Goal: Find specific page/section: Find specific page/section

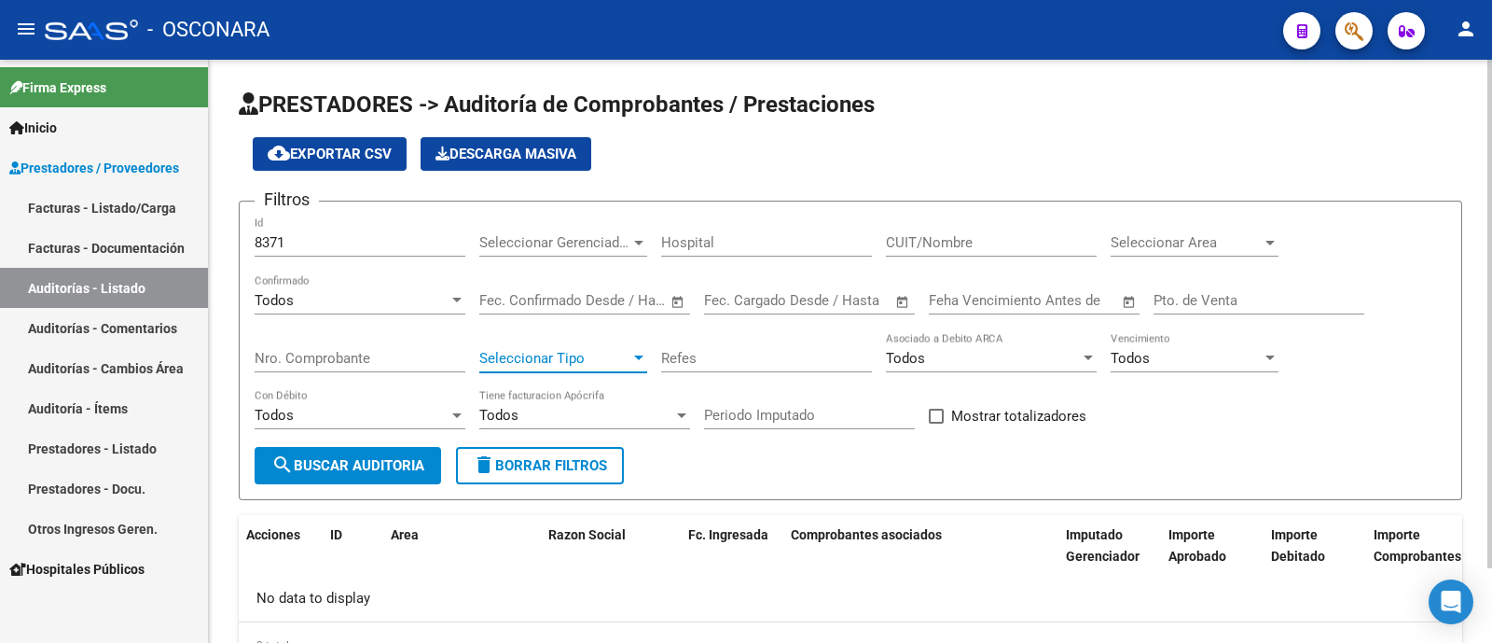
click at [602, 362] on span "Seleccionar Tipo" at bounding box center [554, 358] width 151 height 17
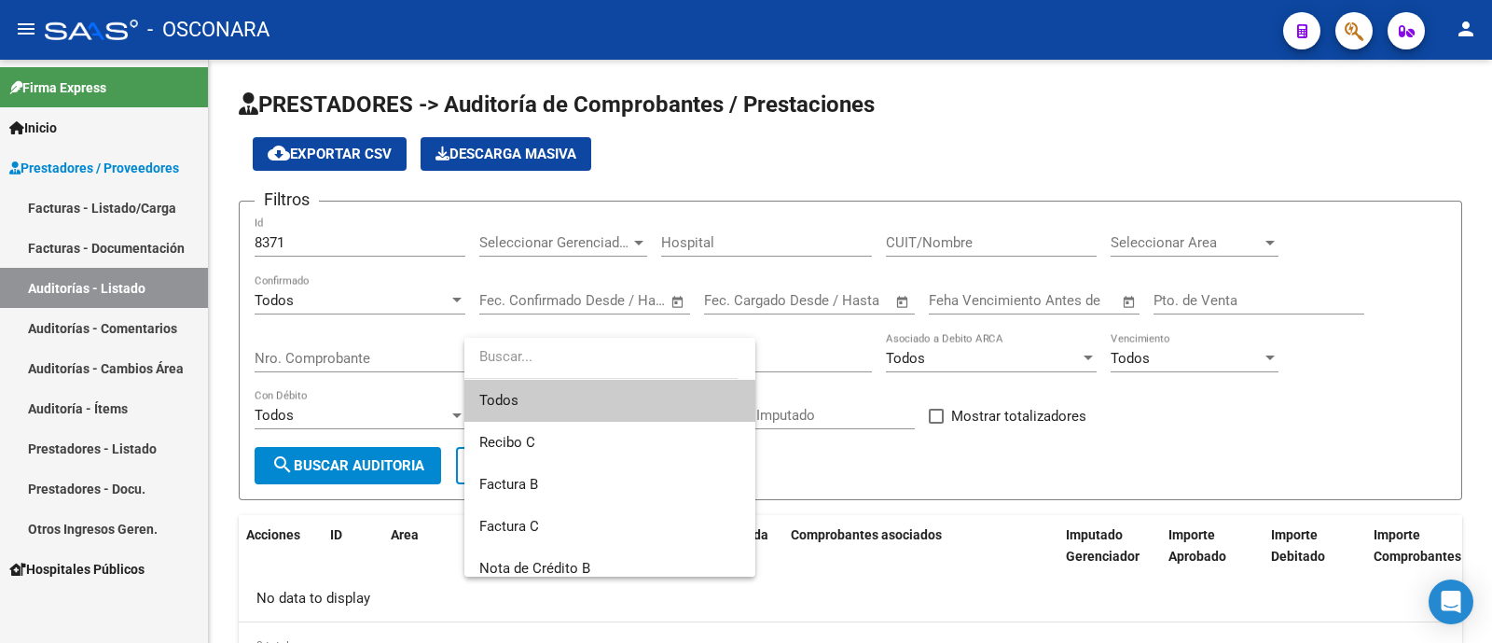
click at [597, 385] on span "Todos" at bounding box center [609, 401] width 261 height 42
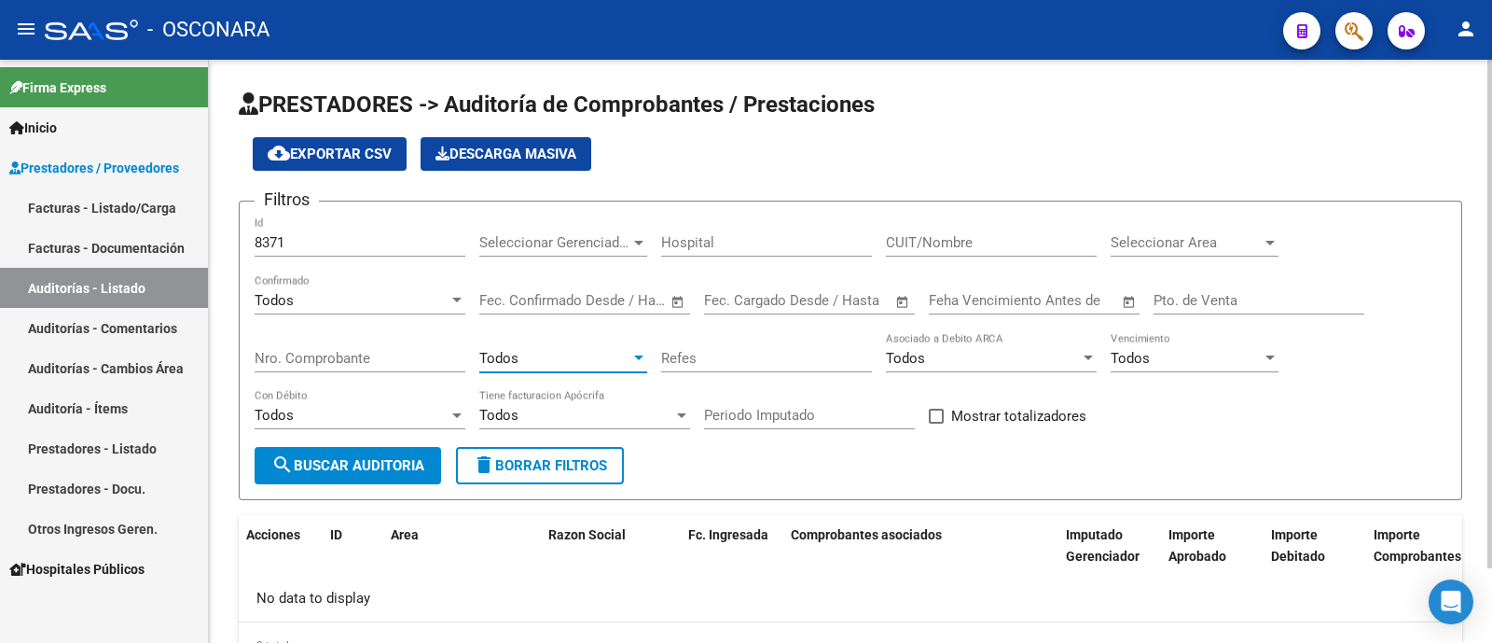
click at [383, 460] on span "search Buscar Auditoria" at bounding box center [347, 465] width 153 height 17
click at [322, 233] on div "8371 Id" at bounding box center [360, 236] width 211 height 40
click at [299, 242] on input "8371" at bounding box center [360, 242] width 211 height 17
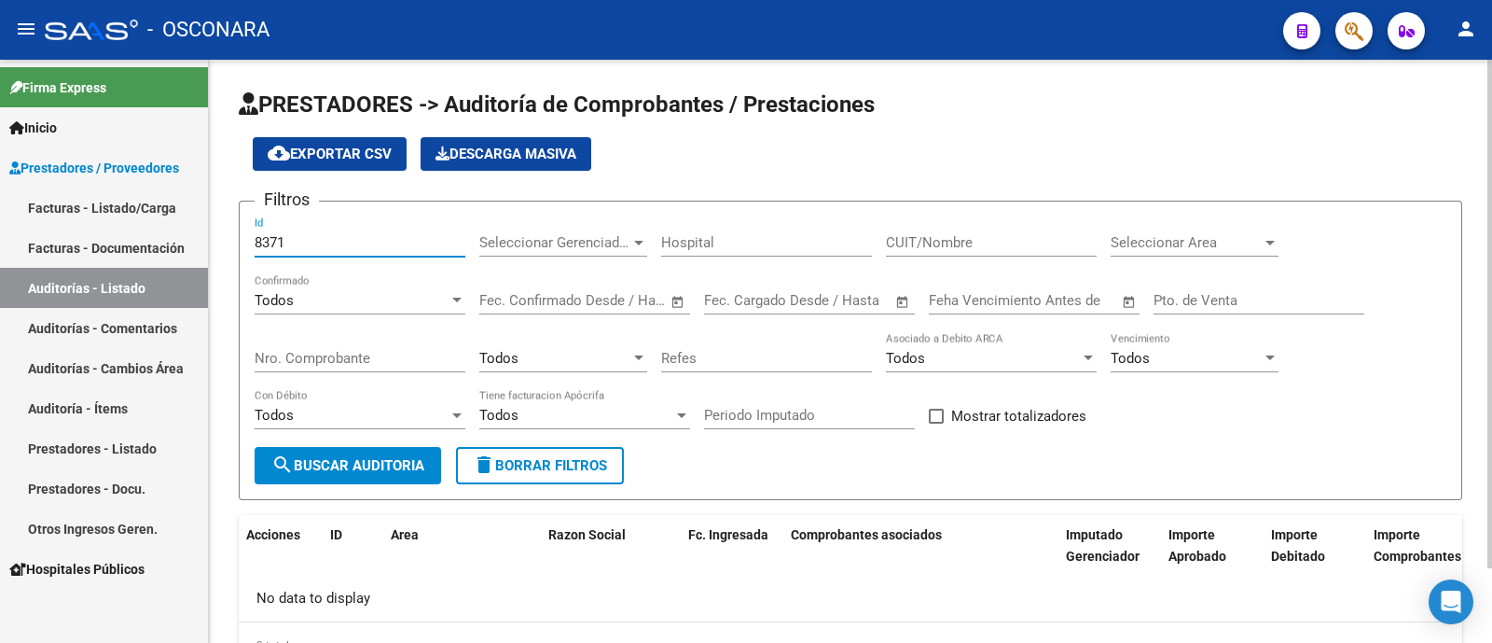
click at [299, 242] on input "8371" at bounding box center [360, 242] width 211 height 17
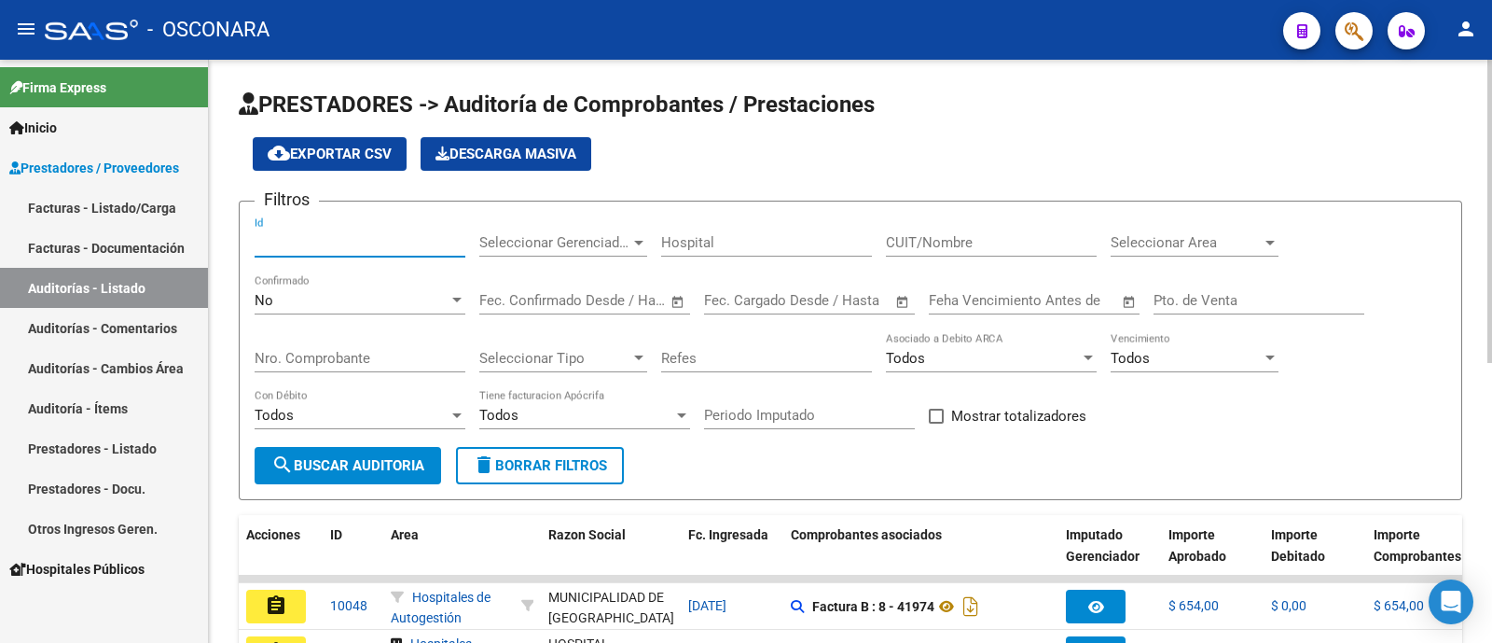
click at [350, 239] on input "Id" at bounding box center [360, 242] width 211 height 17
paste input "8371"
type input "8371"
click at [364, 305] on div "No" at bounding box center [352, 300] width 194 height 17
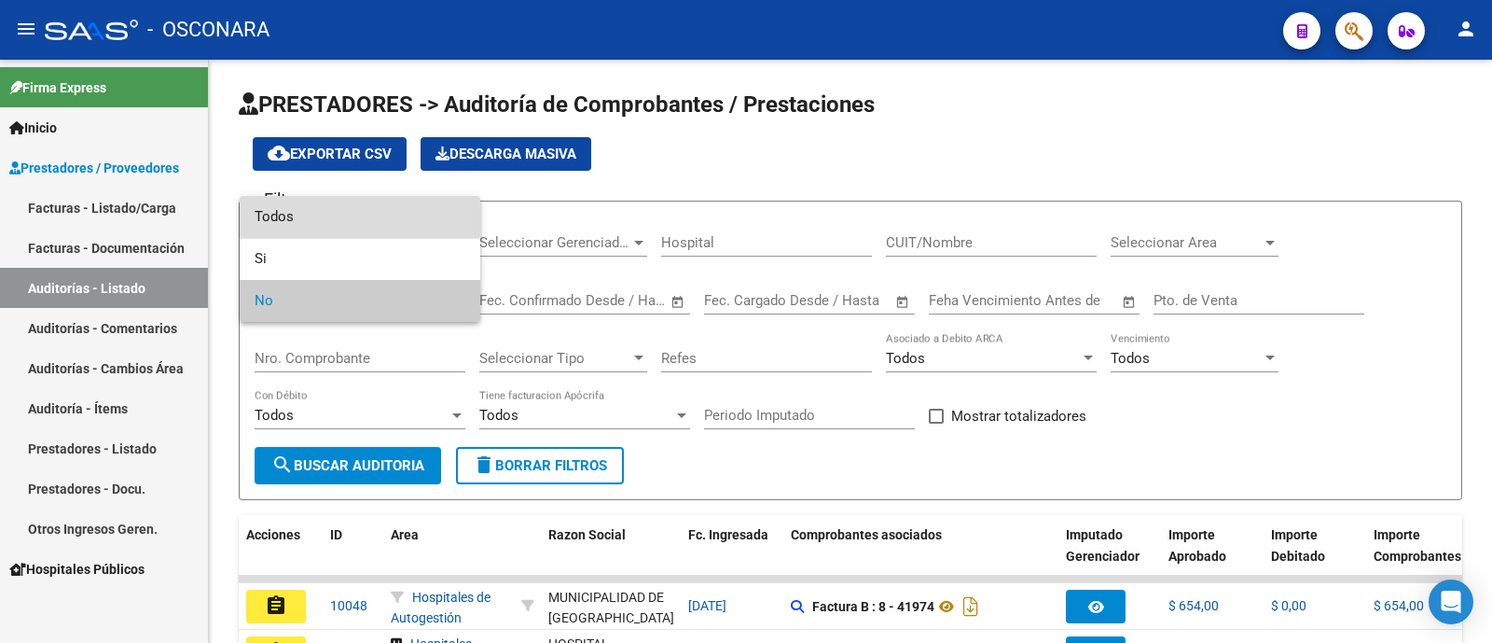
click at [311, 199] on span "Todos" at bounding box center [360, 217] width 211 height 42
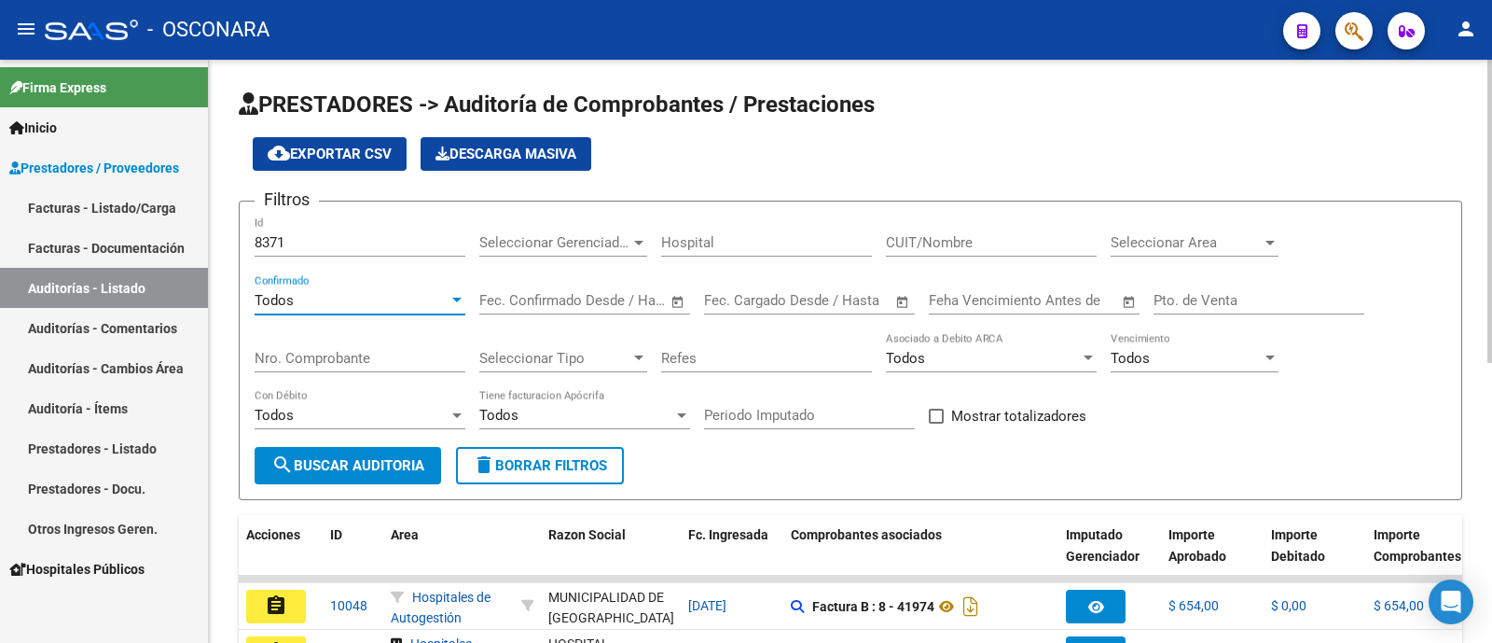
click at [383, 470] on span "search Buscar Auditoria" at bounding box center [347, 465] width 153 height 17
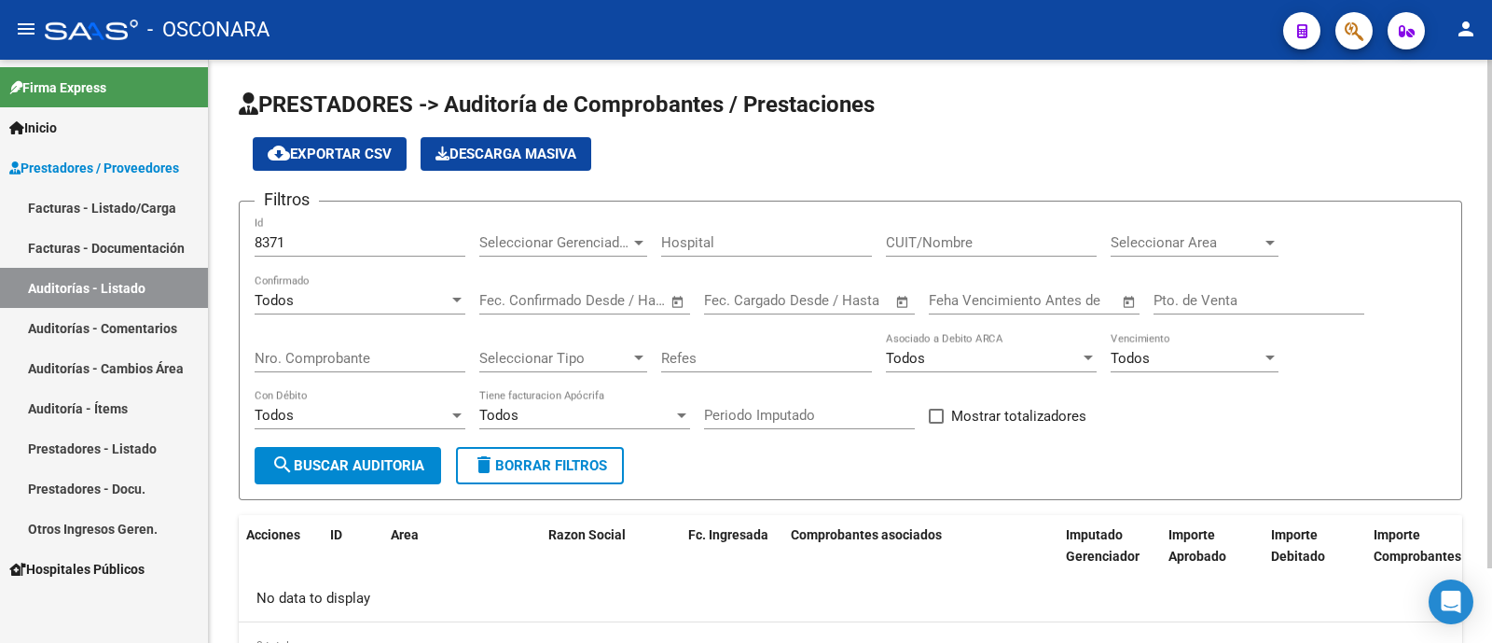
click at [673, 166] on div "cloud_download Exportar CSV Descarga Masiva" at bounding box center [851, 154] width 1224 height 34
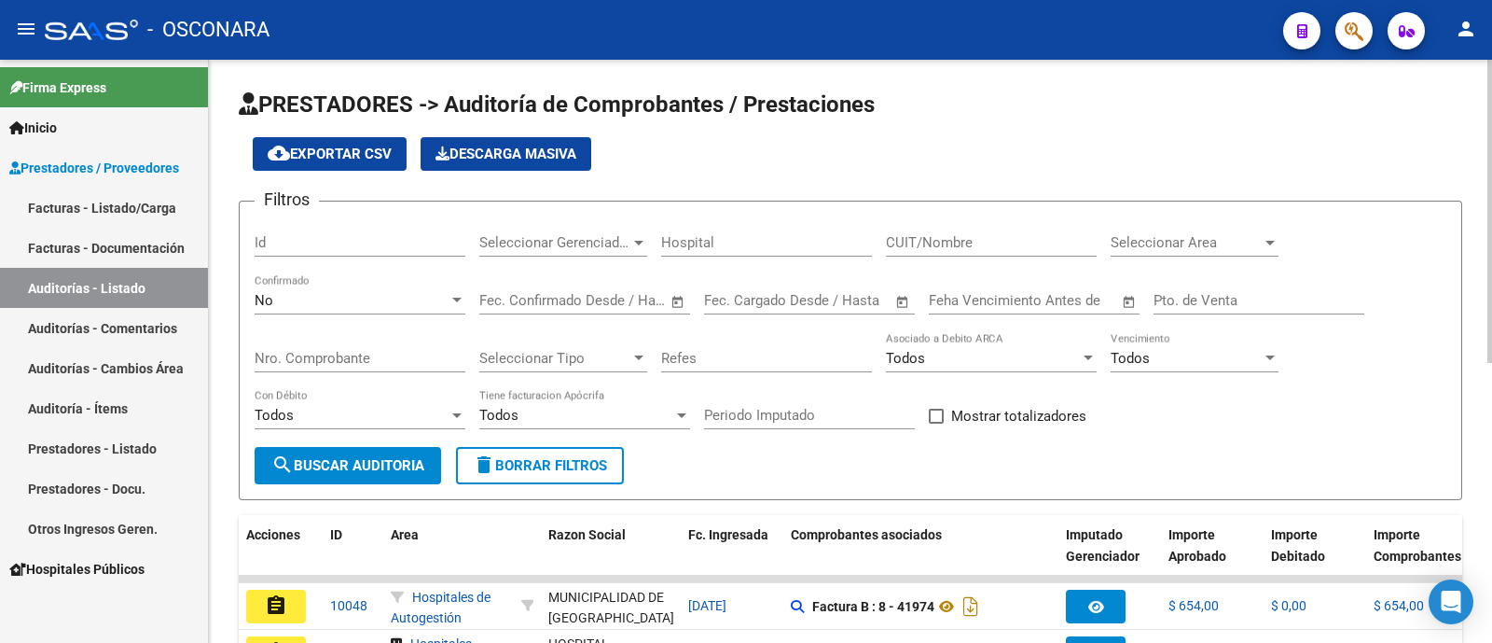
click at [364, 234] on input "Id" at bounding box center [360, 242] width 211 height 17
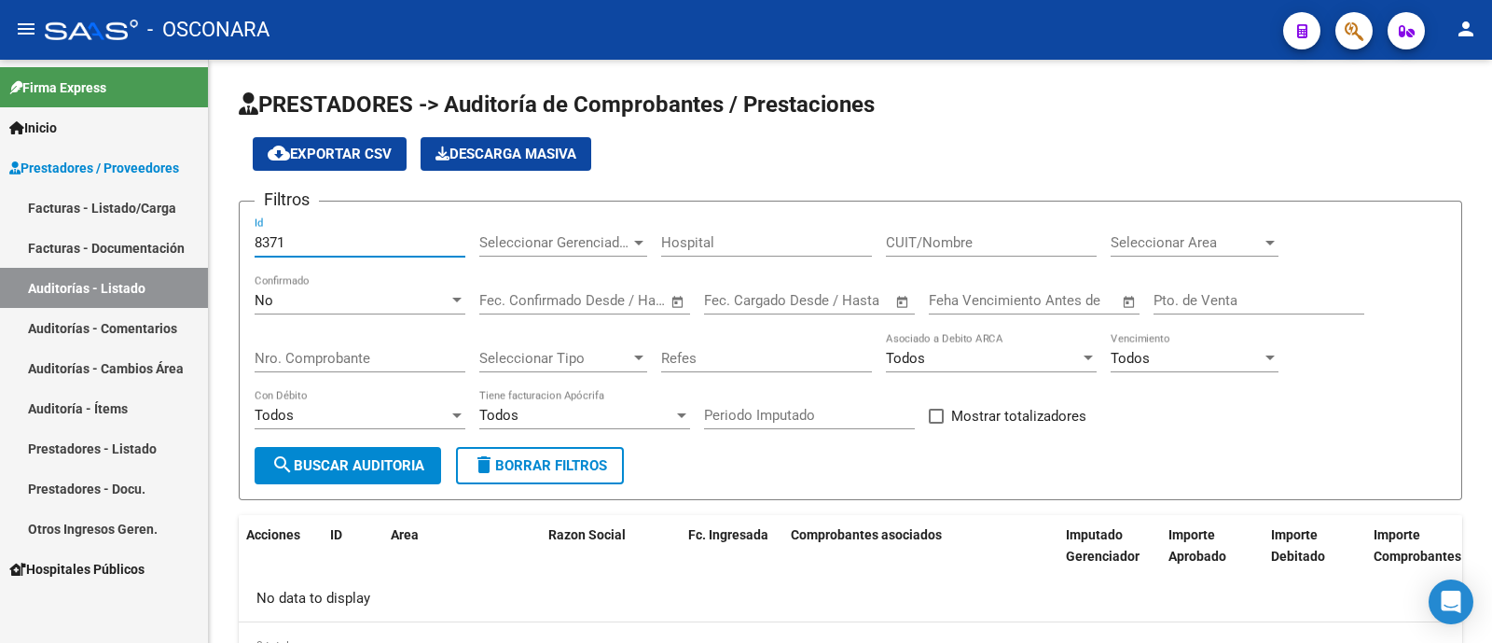
type input "8371"
